Goal: Subscribe to service/newsletter

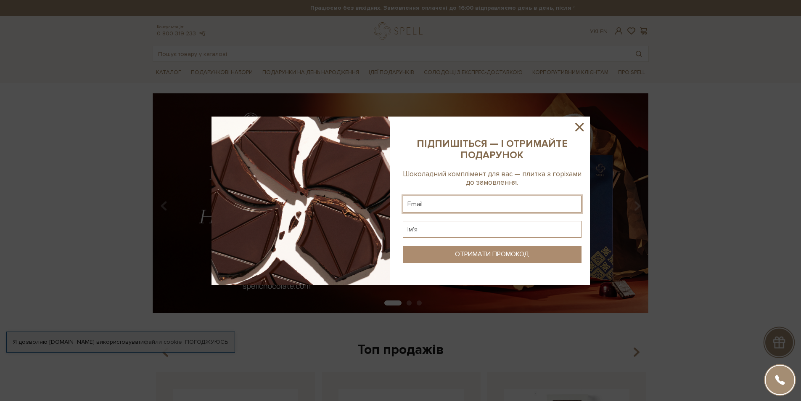
click at [512, 202] on input "text" at bounding box center [492, 204] width 179 height 17
type input "stekacovam@gmail.com"
click at [467, 228] on input "text" at bounding box center [492, 229] width 179 height 17
type input "фівфів"
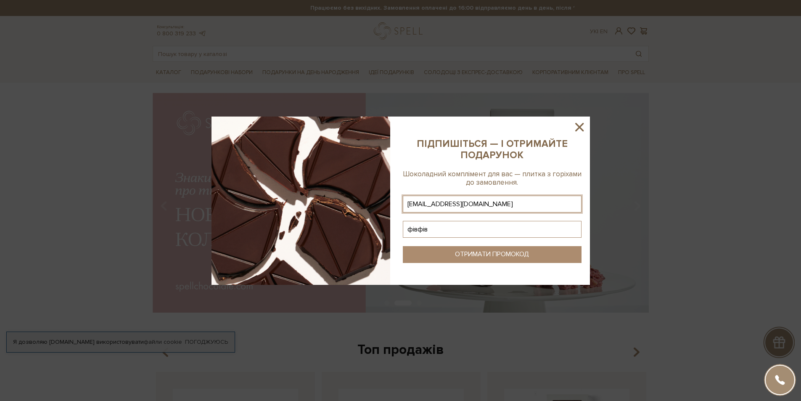
click at [494, 249] on button "ОТРИМАТИ ПРОМОКОД" at bounding box center [492, 254] width 179 height 17
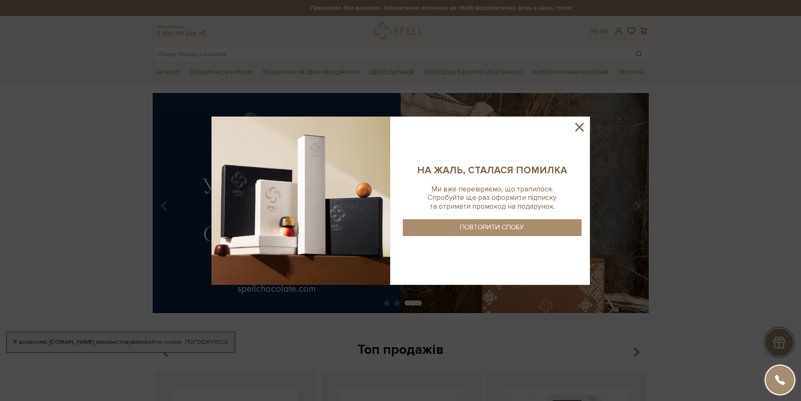
drag, startPoint x: 542, startPoint y: 238, endPoint x: 507, endPoint y: 207, distance: 47.4
click at [536, 233] on sys-column-static at bounding box center [493, 201] width 196 height 168
click at [507, 207] on sys-column-static at bounding box center [493, 201] width 196 height 168
click at [509, 252] on sys-column-static at bounding box center [493, 201] width 196 height 168
click at [515, 236] on button "ПОВТОРИТИ СПОБУ" at bounding box center [492, 227] width 179 height 17
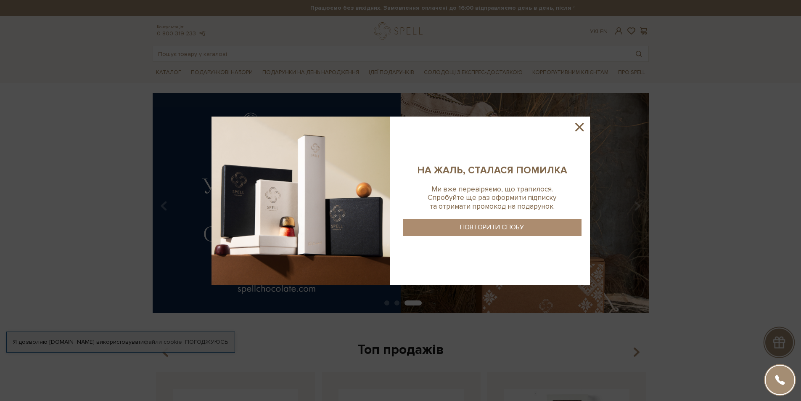
click at [578, 124] on icon at bounding box center [580, 127] width 14 height 14
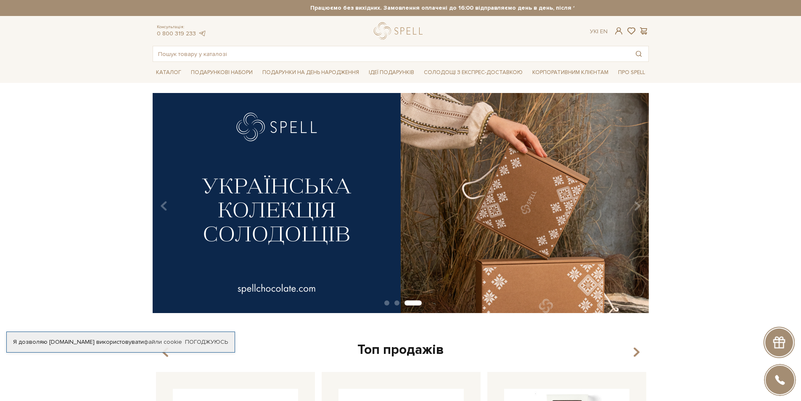
click at [35, 338] on div "Я дозволяю spellchocolate.com використовувати файли cookie" at bounding box center [121, 342] width 228 height 8
drag, startPoint x: 133, startPoint y: 329, endPoint x: 159, endPoint y: 326, distance: 25.7
click at [136, 338] on div "Я дозволяю spellchocolate.com використовувати файли cookie" at bounding box center [121, 342] width 228 height 8
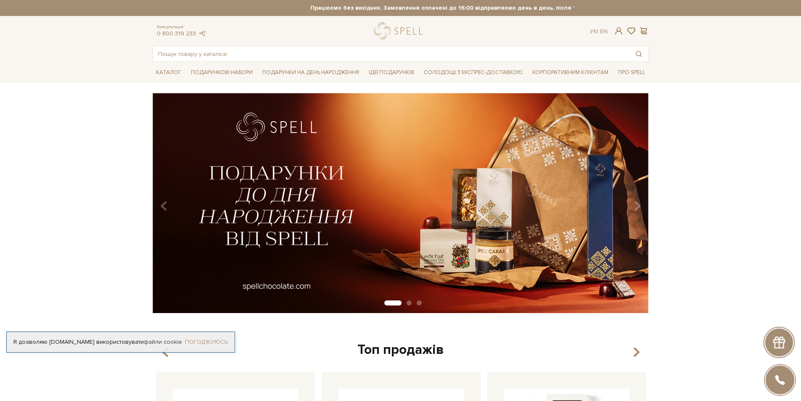
click at [211, 338] on link "Погоджуюсь" at bounding box center [206, 342] width 43 height 8
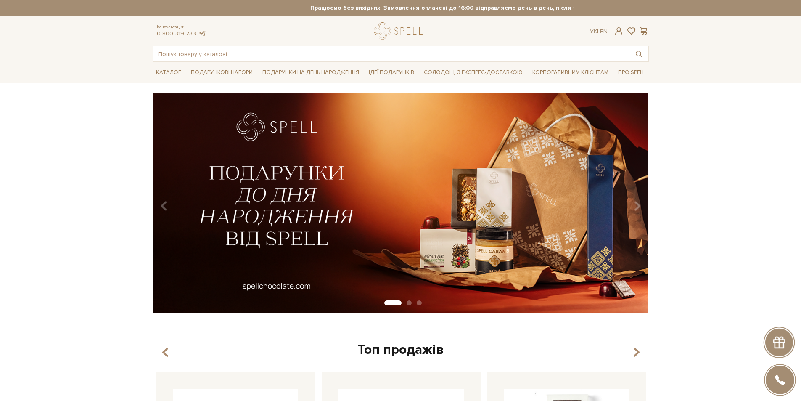
scroll to position [252, 0]
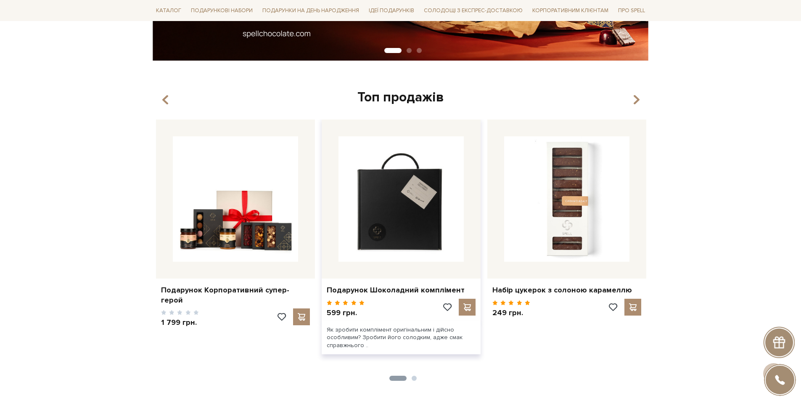
click at [403, 207] on img at bounding box center [401, 198] width 125 height 125
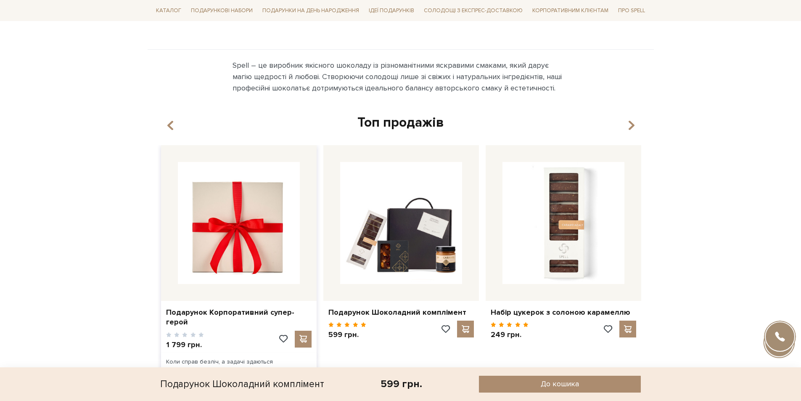
scroll to position [757, 0]
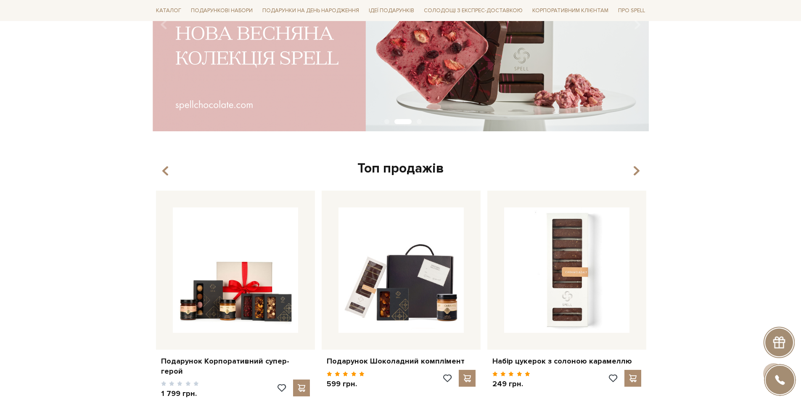
scroll to position [180, 0]
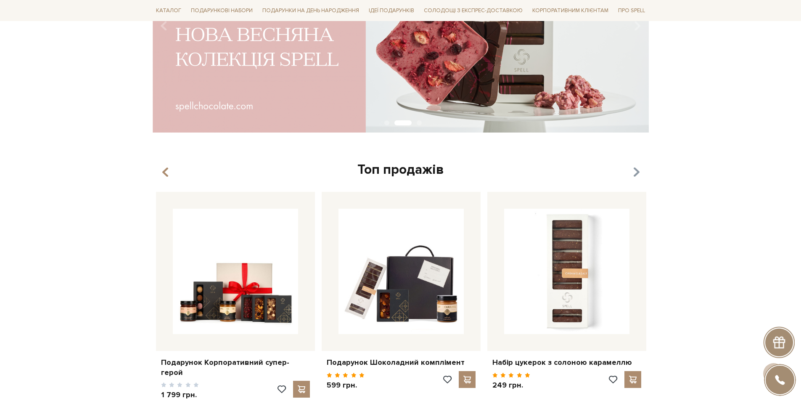
click at [635, 173] on icon "button" at bounding box center [636, 172] width 7 height 14
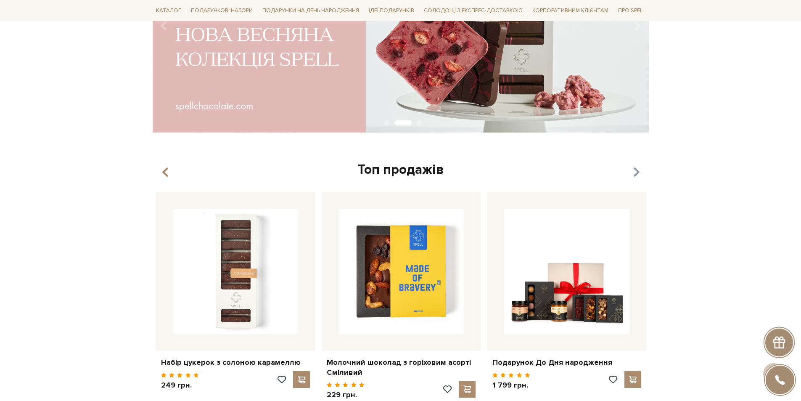
click at [635, 173] on icon "button" at bounding box center [636, 172] width 7 height 14
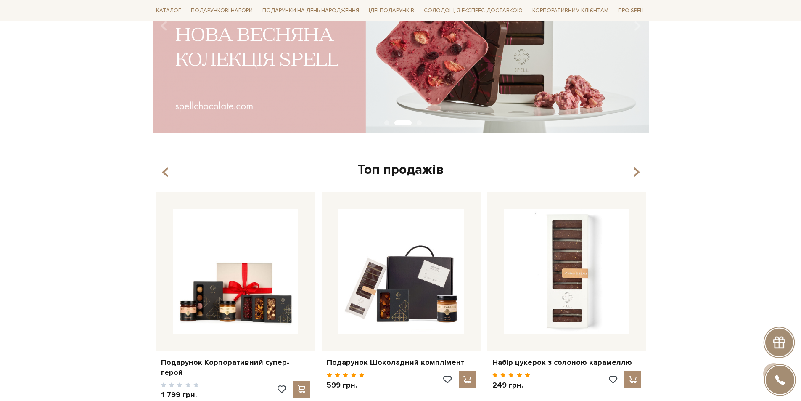
drag, startPoint x: 635, startPoint y: 173, endPoint x: 706, endPoint y: 112, distance: 93.3
click at [711, 111] on div "slide 3 of 3" at bounding box center [400, 20] width 801 height 214
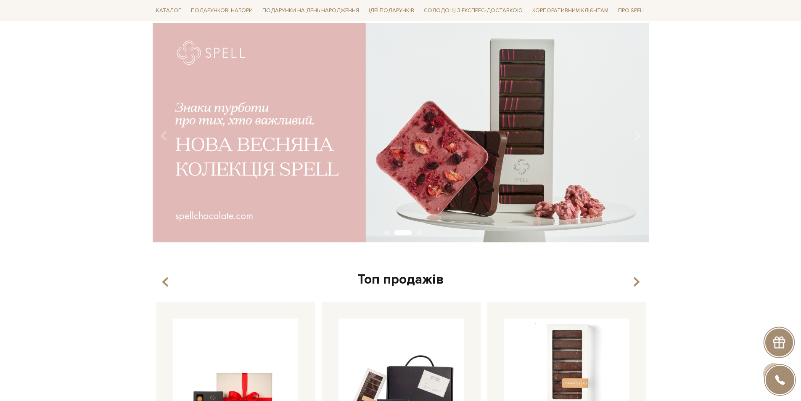
scroll to position [0, 0]
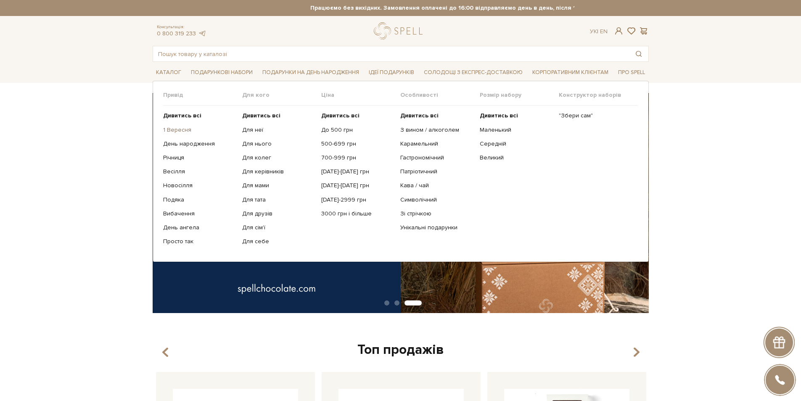
click at [183, 131] on link "1 Вересня" at bounding box center [199, 130] width 73 height 8
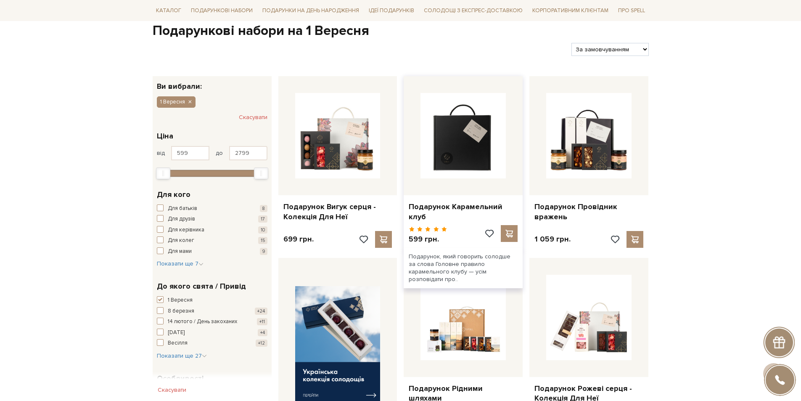
scroll to position [84, 0]
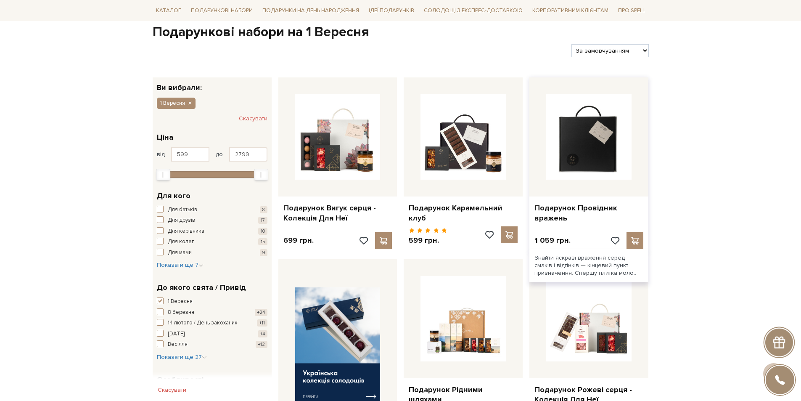
click at [598, 159] on img at bounding box center [589, 136] width 85 height 85
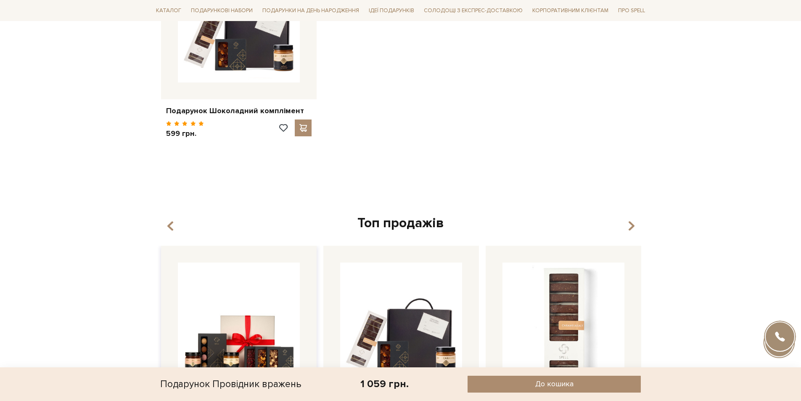
scroll to position [1010, 0]
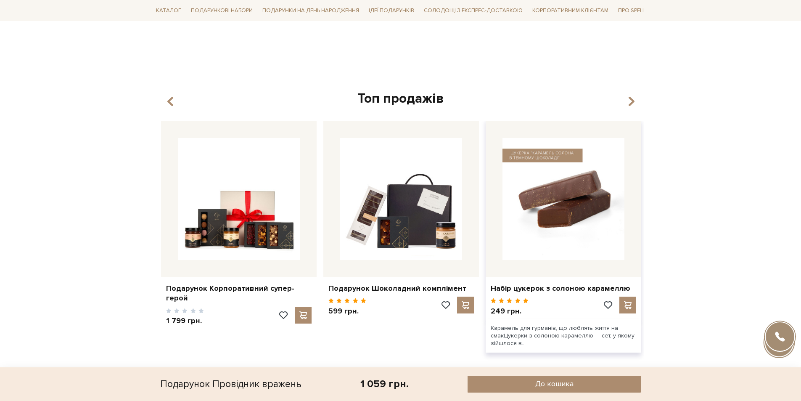
drag, startPoint x: 547, startPoint y: 149, endPoint x: 535, endPoint y: 141, distance: 14.8
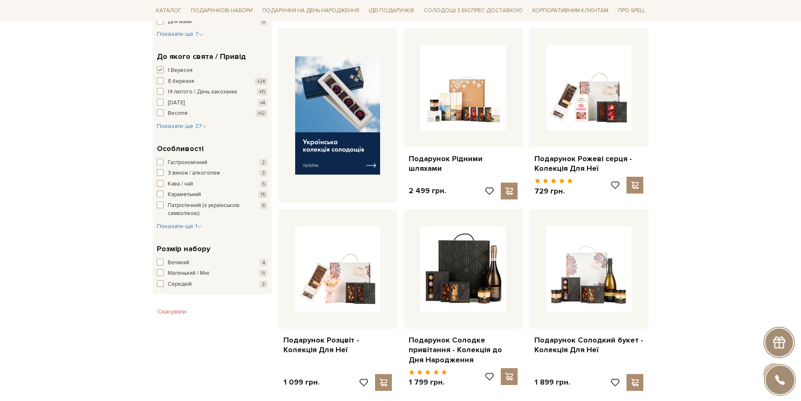
scroll to position [337, 0]
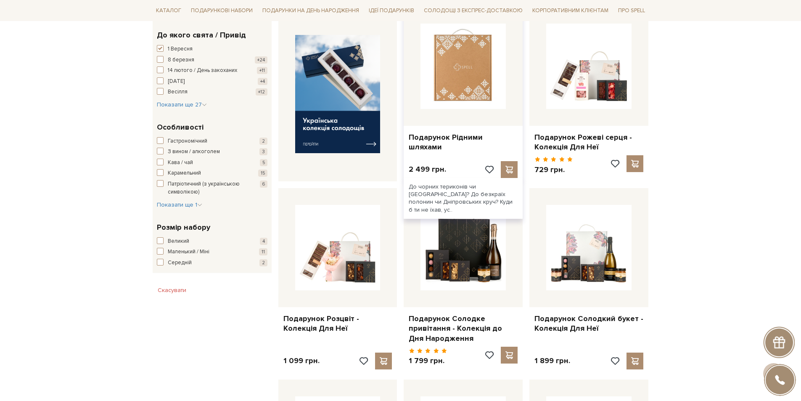
click at [482, 77] on img at bounding box center [463, 66] width 85 height 85
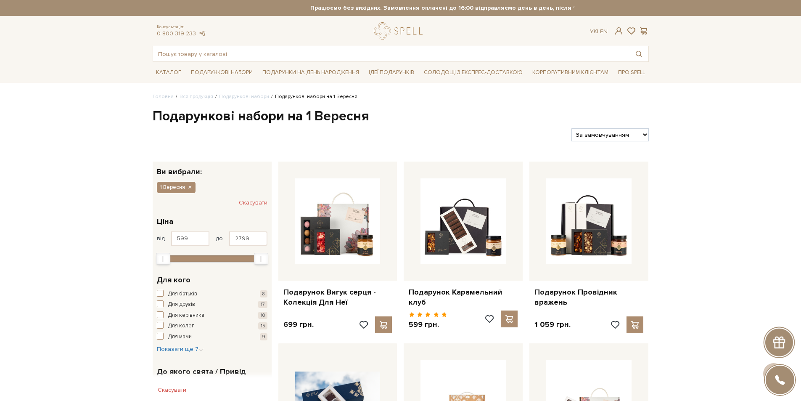
drag, startPoint x: 718, startPoint y: 247, endPoint x: 694, endPoint y: 31, distance: 217.2
click at [616, 34] on span at bounding box center [619, 31] width 10 height 9
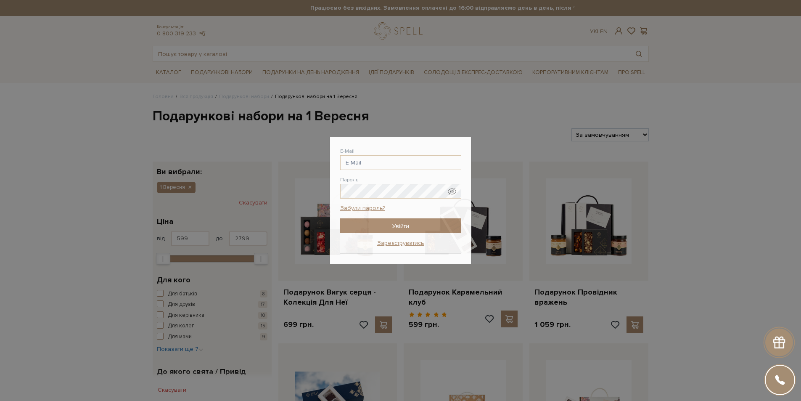
drag, startPoint x: 641, startPoint y: 116, endPoint x: 645, endPoint y: 117, distance: 4.4
click at [645, 117] on div "Авторизація E-Mail Пароль Забули пароль? Увійти Зареєструватись Забули пароль? …" at bounding box center [400, 200] width 801 height 401
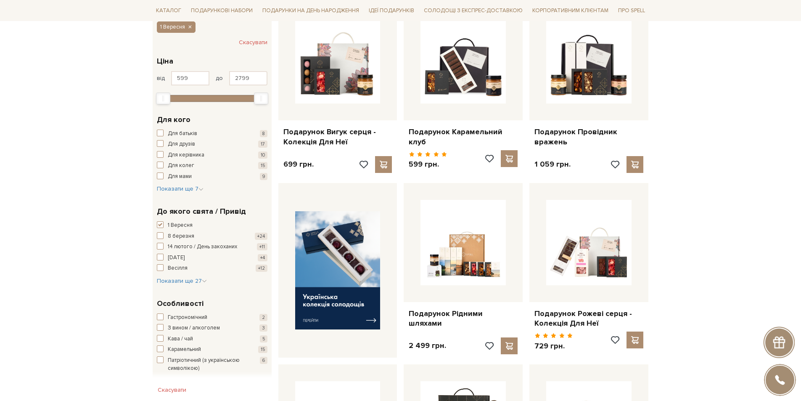
scroll to position [1451, 0]
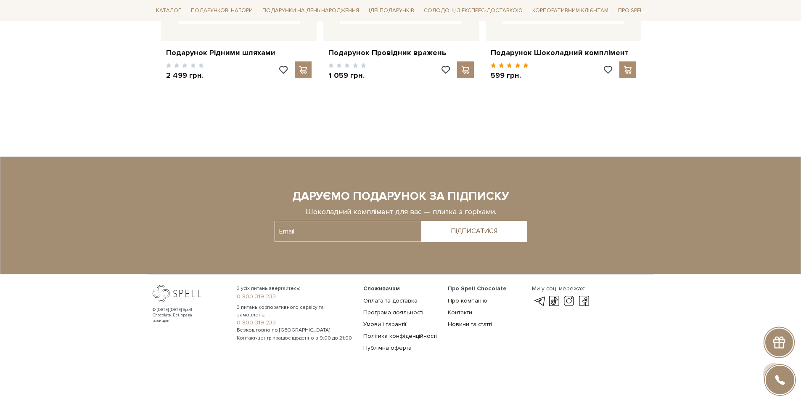
drag, startPoint x: 677, startPoint y: 69, endPoint x: 674, endPoint y: 282, distance: 212.5
click at [309, 221] on input "text" at bounding box center [348, 231] width 147 height 21
drag, startPoint x: 309, startPoint y: 221, endPoint x: 336, endPoint y: 236, distance: 31.5
click at [314, 224] on input "text" at bounding box center [348, 231] width 147 height 21
type input "stekacovam@gmail.com"
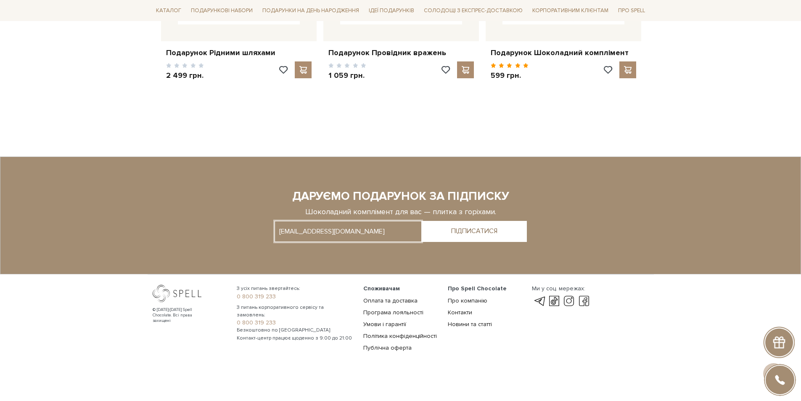
click at [470, 221] on button "ПІДПИСАТИСЯ" at bounding box center [474, 231] width 105 height 21
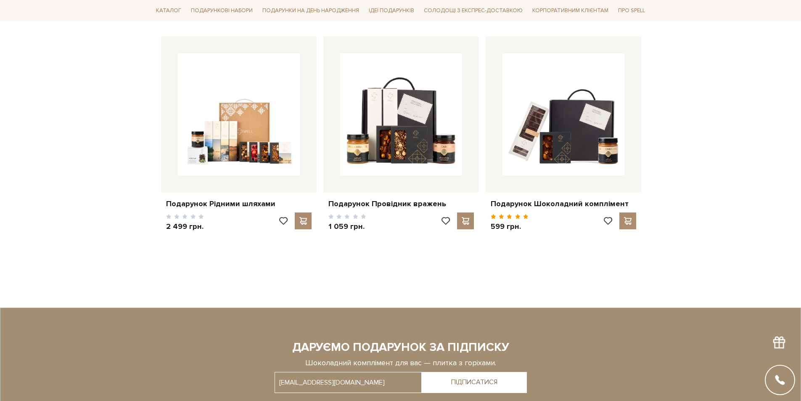
scroll to position [0, 0]
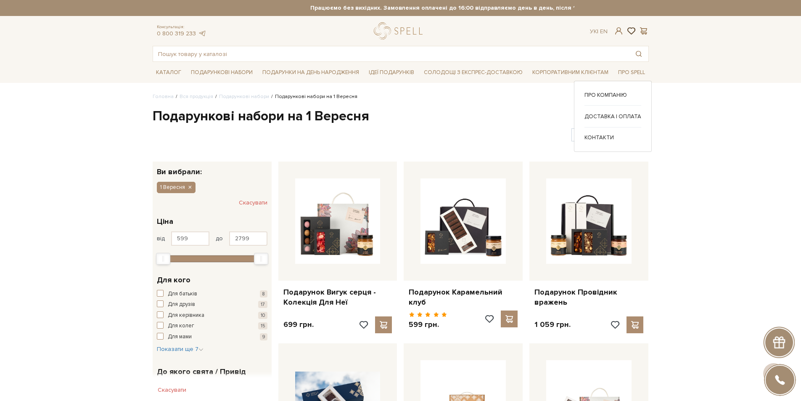
drag, startPoint x: 671, startPoint y: 212, endPoint x: 629, endPoint y: 32, distance: 184.2
